Goal: Transaction & Acquisition: Purchase product/service

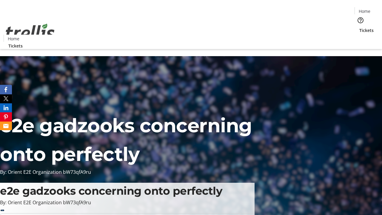
click at [359, 27] on span "Tickets" at bounding box center [366, 30] width 14 height 6
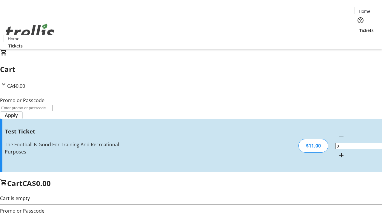
click at [337, 151] on mat-icon "Increment by one" at bounding box center [340, 154] width 7 height 7
type input "1"
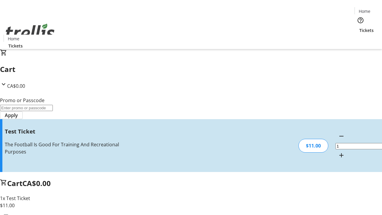
type input "UNLOCK"
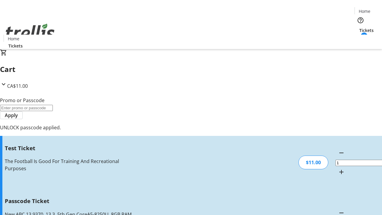
type input "5"
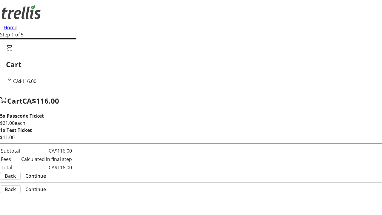
click at [46, 176] on span "Continue" at bounding box center [35, 175] width 21 height 7
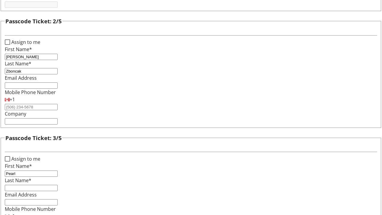
type input "Pearl"
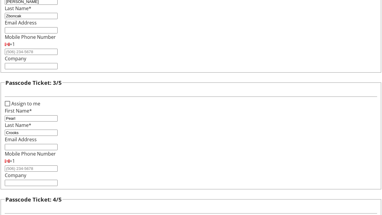
type input "Crooks"
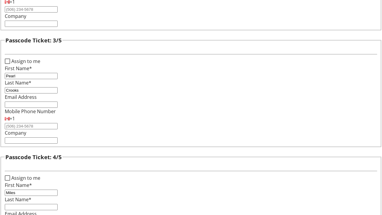
type input "Miles"
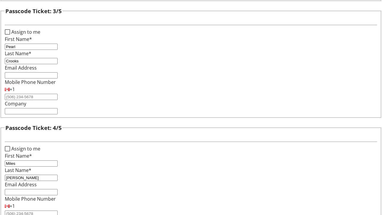
type input "[PERSON_NAME]"
checkbox input "true"
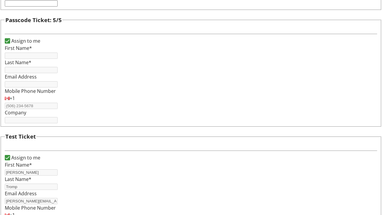
type input "[PERSON_NAME]"
type input "Tromp"
type input "[PERSON_NAME][EMAIL_ADDRESS][DOMAIN_NAME]"
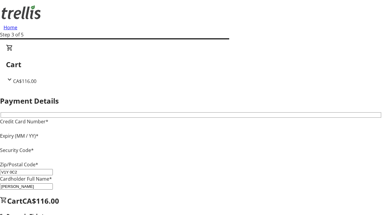
type input "V1Y 0C2"
